Goal: Task Accomplishment & Management: Use online tool/utility

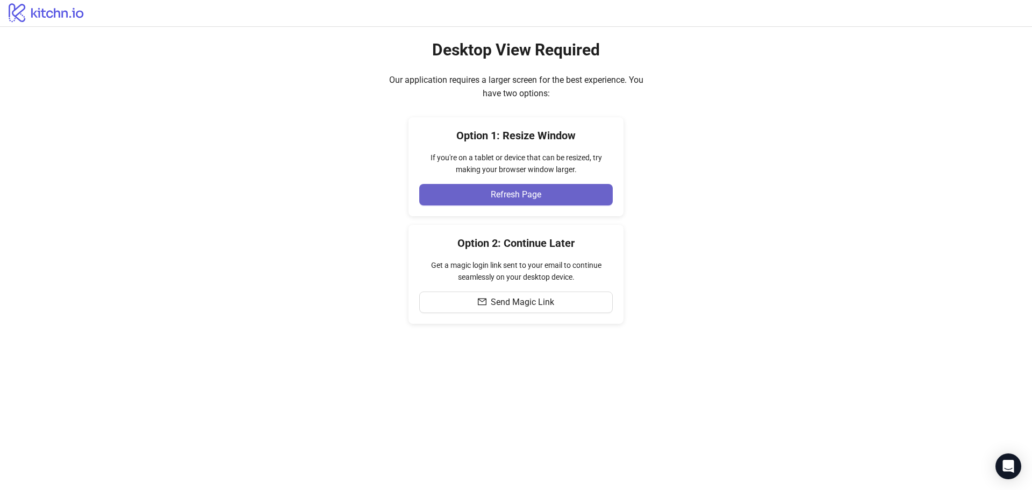
click at [526, 189] on button "Refresh Page" at bounding box center [516, 195] width 194 height 22
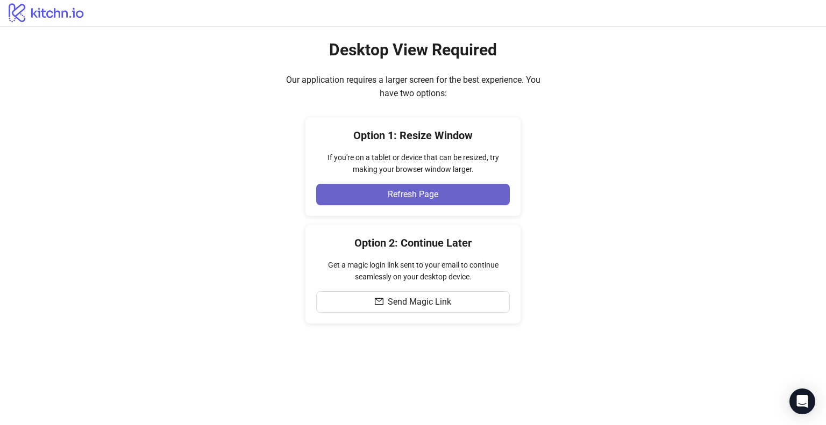
click at [399, 190] on span "Refresh Page" at bounding box center [413, 195] width 51 height 10
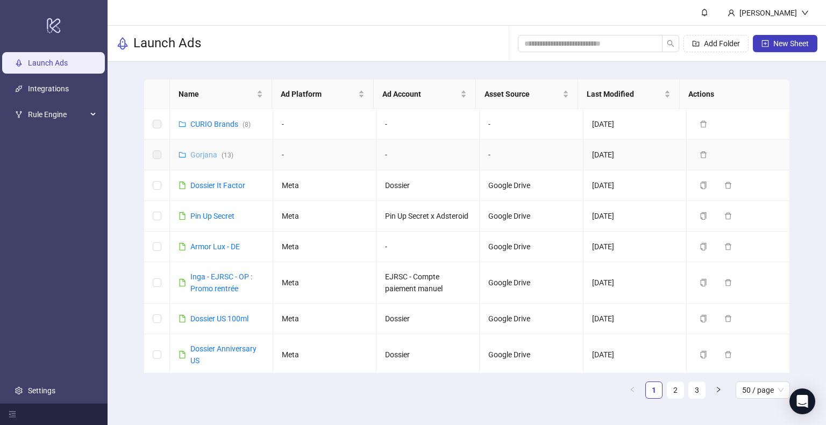
click at [204, 154] on link "Gorjana ( 13 )" at bounding box center [211, 155] width 43 height 9
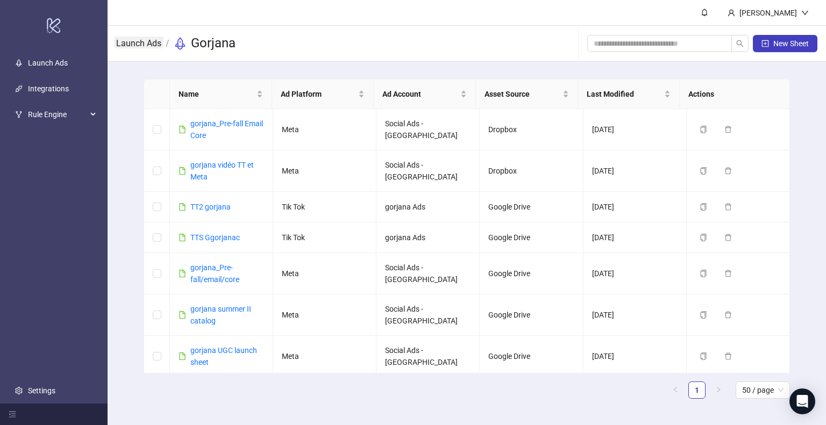
click at [138, 47] on link "Launch Ads" at bounding box center [138, 43] width 49 height 12
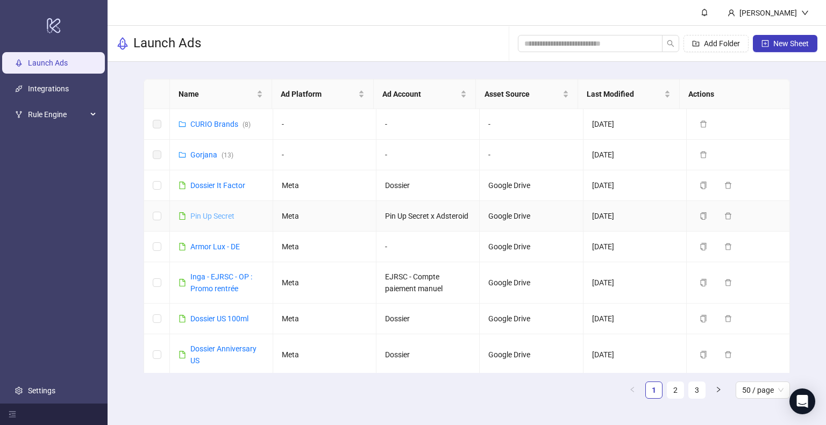
click at [206, 218] on link "Pin Up Secret" at bounding box center [212, 216] width 44 height 9
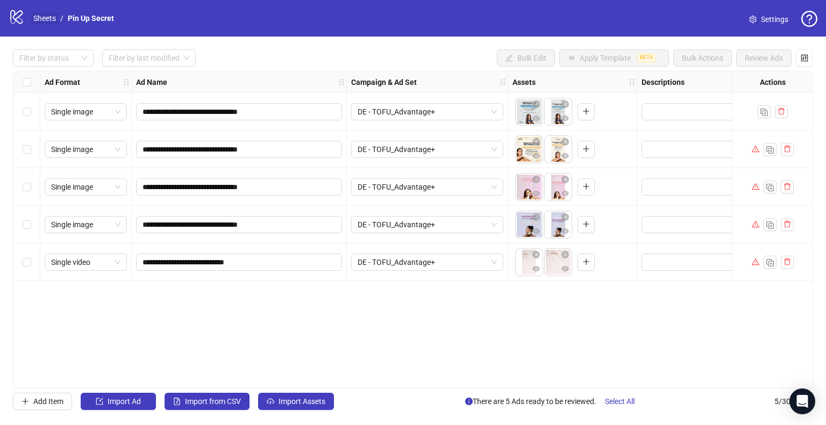
click at [49, 19] on link "Sheets" at bounding box center [44, 18] width 27 height 12
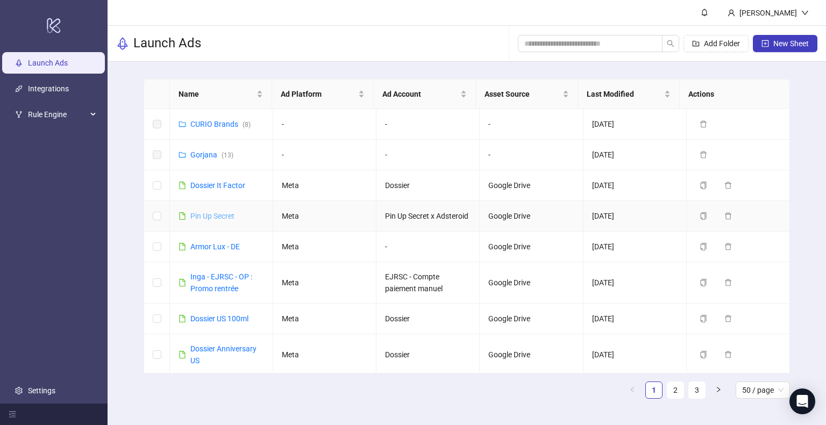
click at [204, 220] on link "Pin Up Secret" at bounding box center [212, 216] width 44 height 9
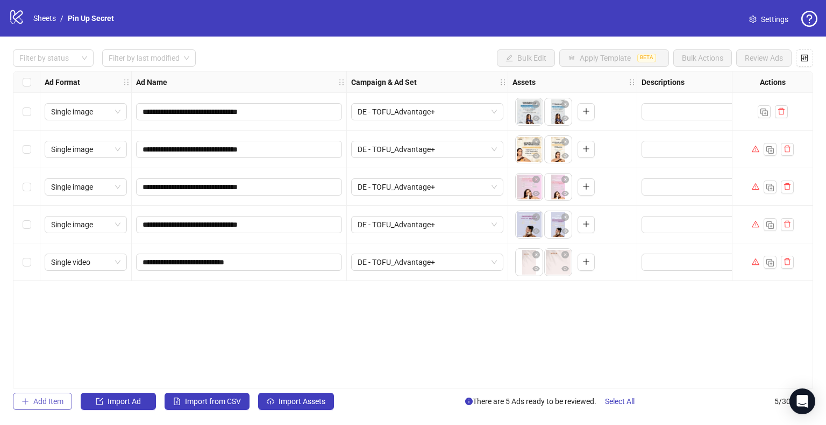
click at [30, 400] on button "Add Item" at bounding box center [42, 401] width 59 height 17
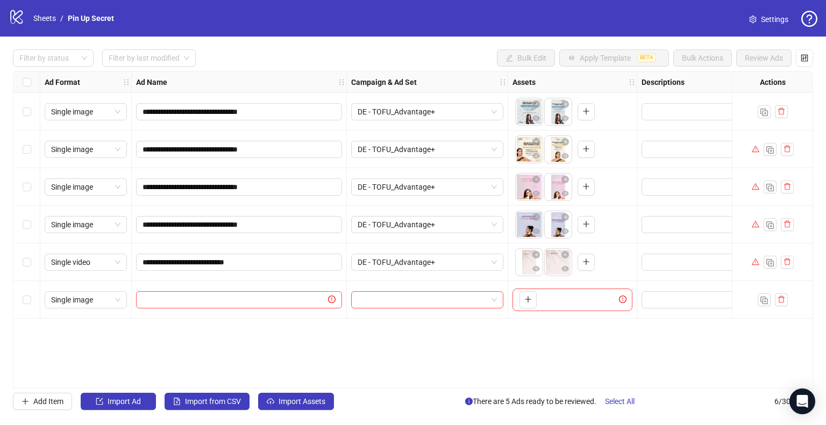
click at [290, 330] on div "**********" at bounding box center [413, 230] width 800 height 318
click at [281, 410] on div "**********" at bounding box center [413, 230] width 826 height 387
click at [289, 401] on span "Import Assets" at bounding box center [301, 401] width 47 height 9
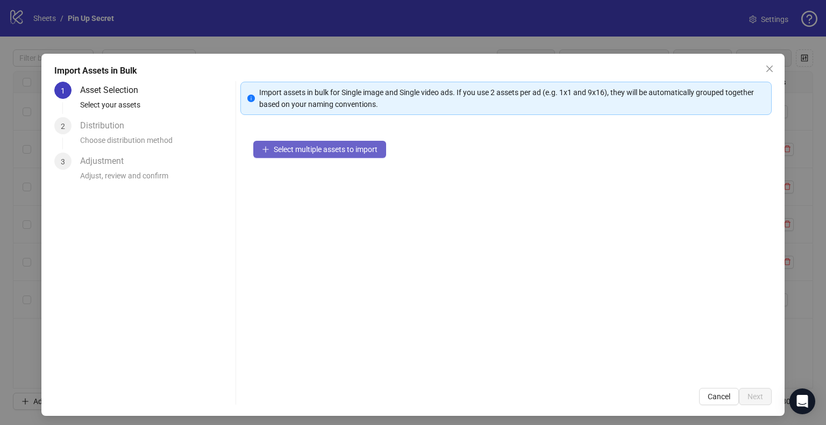
drag, startPoint x: 290, startPoint y: 143, endPoint x: 254, endPoint y: 154, distance: 38.1
click at [254, 154] on button "Select multiple assets to import" at bounding box center [319, 149] width 133 height 17
click at [765, 66] on icon "close" at bounding box center [769, 69] width 9 height 9
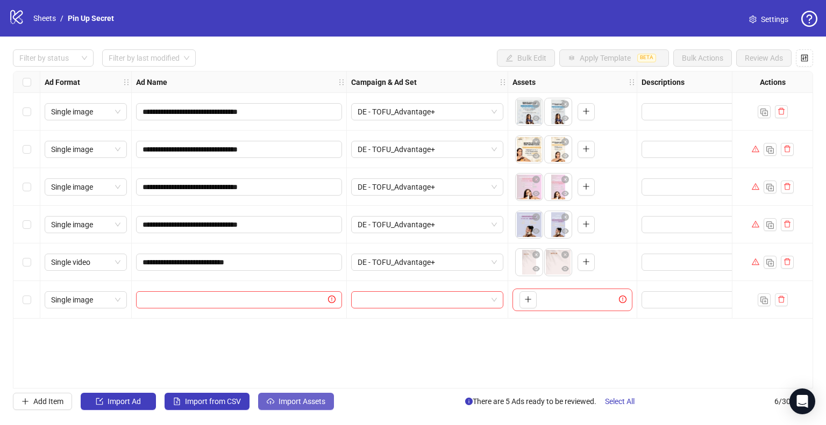
click at [298, 397] on span "Import Assets" at bounding box center [301, 401] width 47 height 9
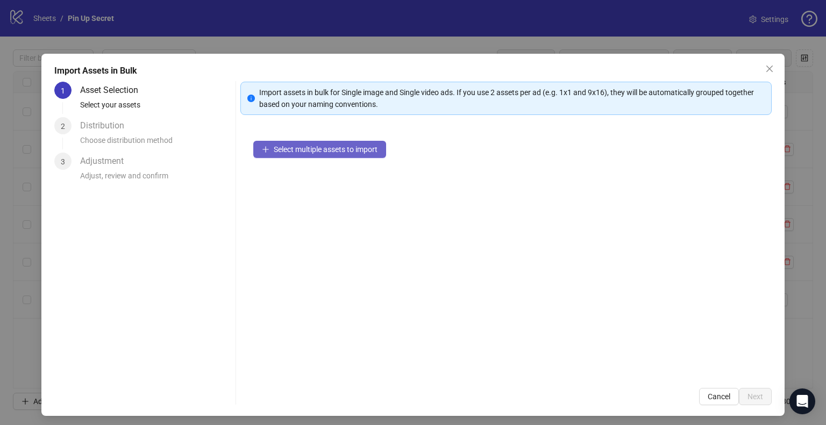
click at [325, 153] on span "Select multiple assets to import" at bounding box center [326, 149] width 104 height 9
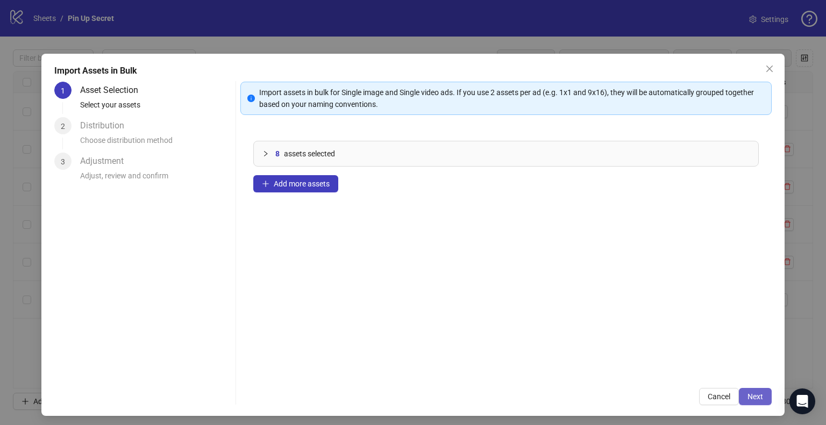
click at [747, 395] on span "Next" at bounding box center [755, 396] width 16 height 9
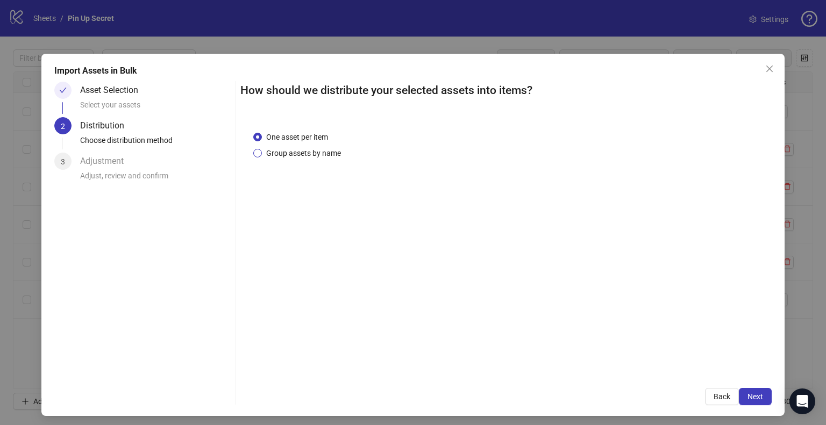
click at [274, 154] on span "Group assets by name" at bounding box center [303, 153] width 83 height 12
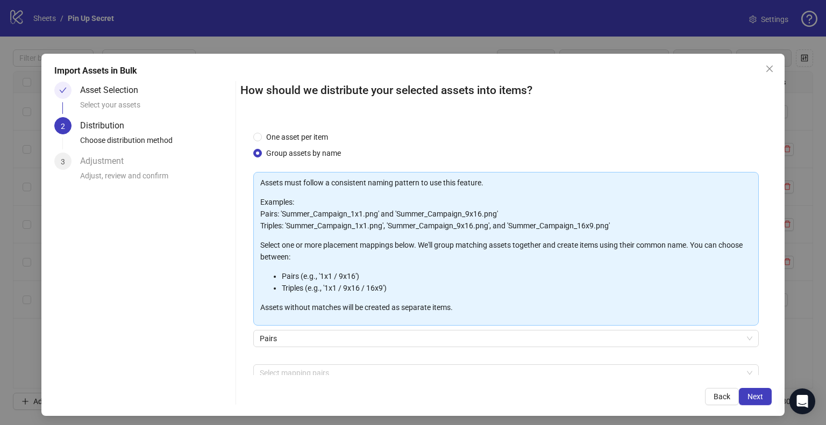
scroll to position [57, 0]
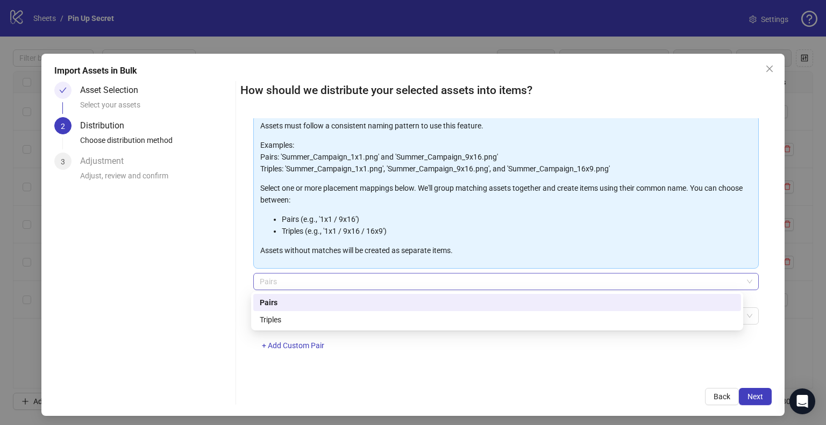
click at [405, 278] on span "Pairs" at bounding box center [506, 282] width 492 height 16
click at [340, 306] on div "Pairs" at bounding box center [497, 303] width 475 height 12
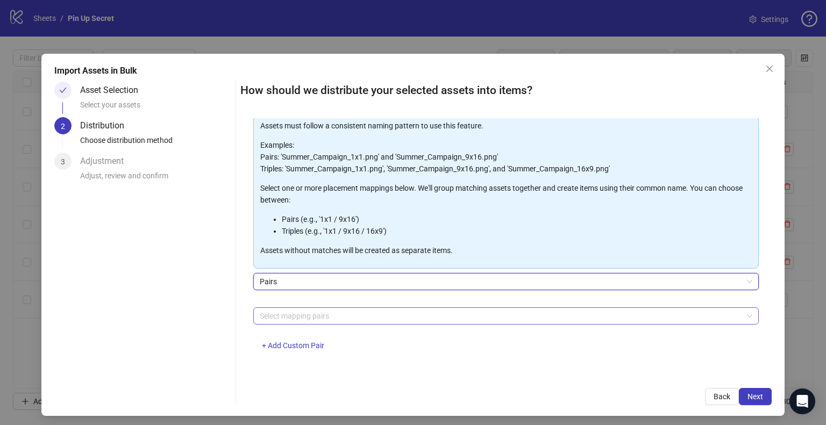
click at [294, 321] on div at bounding box center [500, 316] width 490 height 15
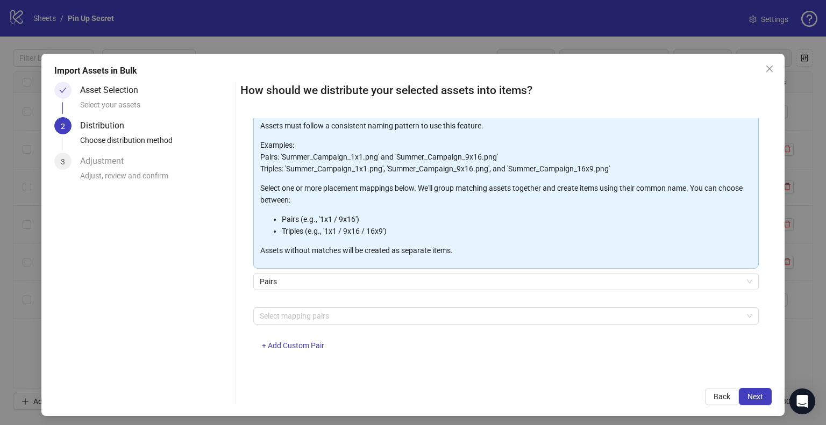
click at [189, 252] on div "Asset Selection Select your assets 2 Distribution Choose distribution method 3 …" at bounding box center [142, 244] width 177 height 324
